Goal: Information Seeking & Learning: Learn about a topic

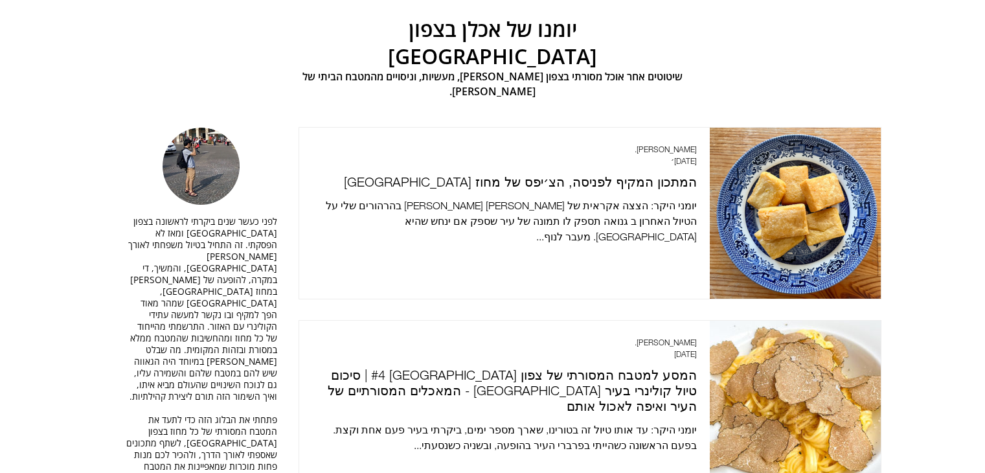
scroll to position [65, 0]
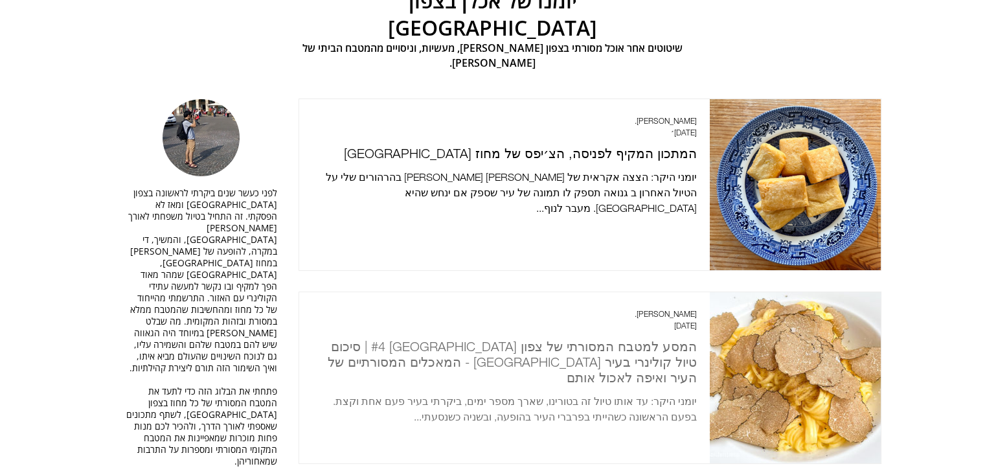
click at [542, 339] on h2 "המסע למטבח המסורתי של צפון [GEOGRAPHIC_DATA] #4 | סיכום טיול קולינרי בעיר [GEOG…" at bounding box center [504, 362] width 385 height 47
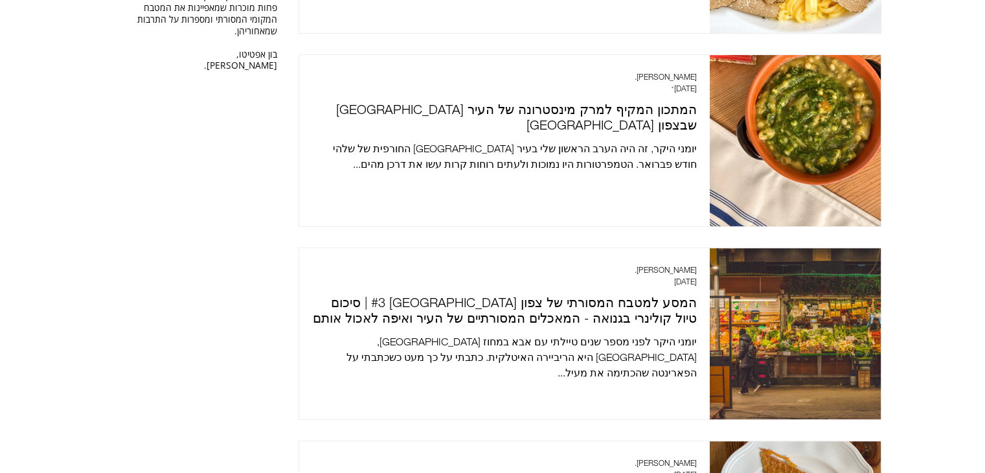
scroll to position [518, 0]
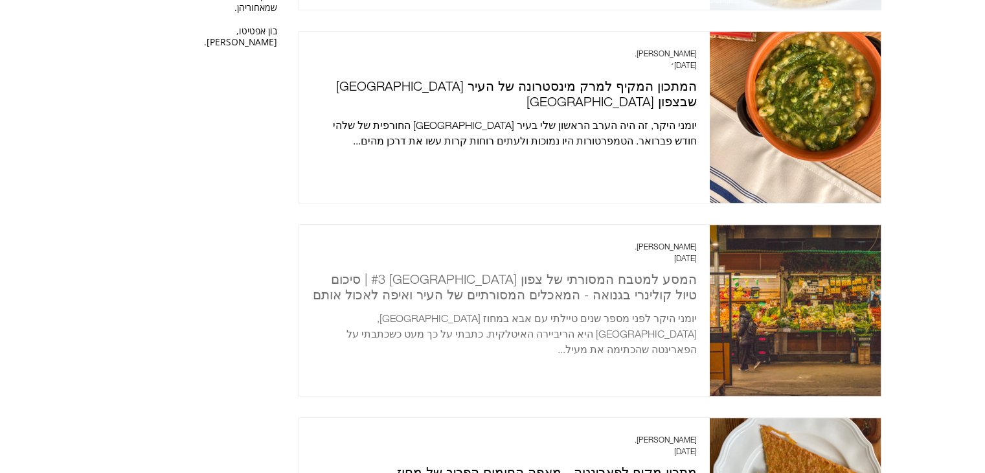
click at [617, 271] on h2 "המסע למטבח המסורתי של צפון [GEOGRAPHIC_DATA] #3 | סיכום טיול קולינרי בגנואה - ה…" at bounding box center [504, 286] width 385 height 31
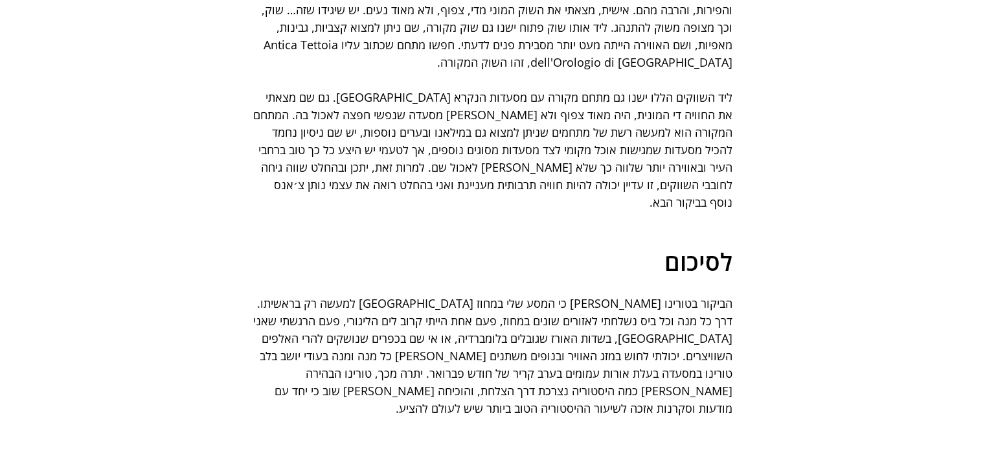
scroll to position [11398, 0]
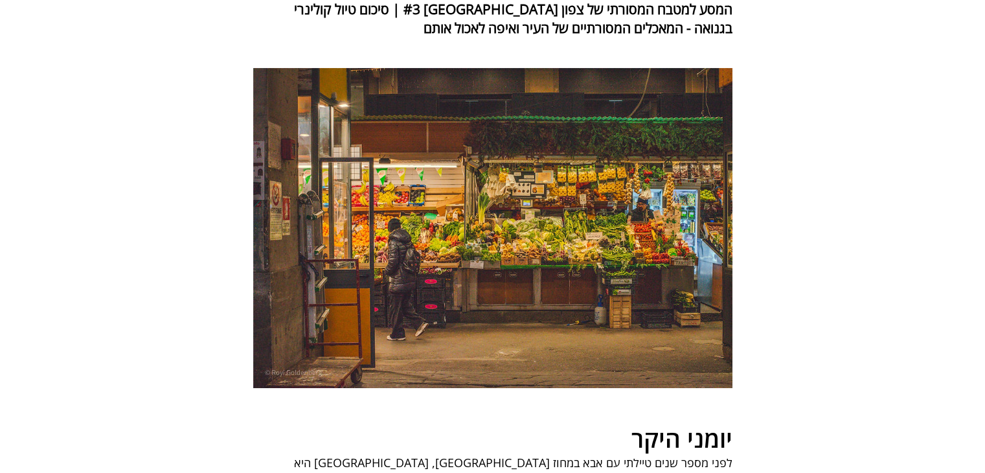
scroll to position [324, 0]
